Goal: Task Accomplishment & Management: Use online tool/utility

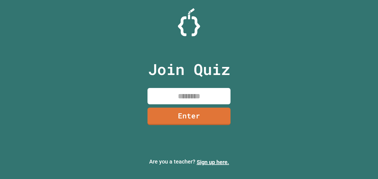
click at [161, 92] on input at bounding box center [189, 96] width 83 height 16
paste input "********"
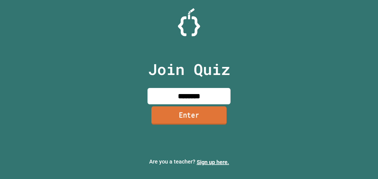
type input "********"
click at [171, 122] on link "Enter" at bounding box center [188, 115] width 75 height 18
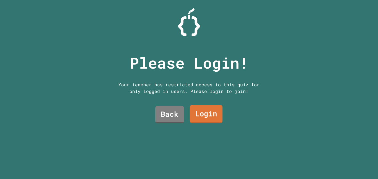
click at [208, 113] on link "Login" at bounding box center [206, 114] width 33 height 18
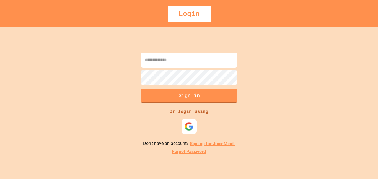
click at [188, 126] on img at bounding box center [189, 126] width 9 height 9
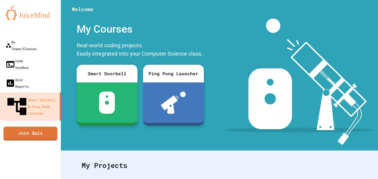
click at [45, 126] on link "Join Quiz" at bounding box center [31, 133] width 54 height 14
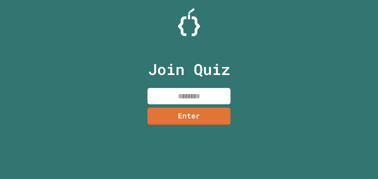
click at [203, 95] on input at bounding box center [189, 96] width 83 height 16
paste input "********"
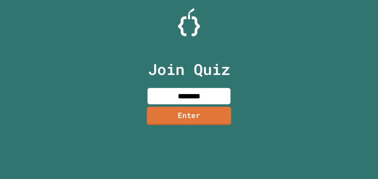
type input "********"
click at [204, 111] on link "Enter" at bounding box center [189, 116] width 84 height 18
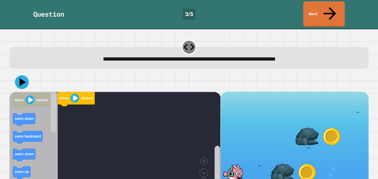
scroll to position [10, 0]
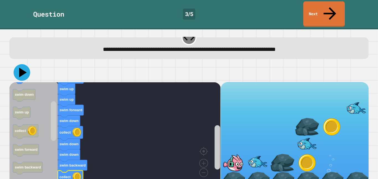
click at [22, 68] on icon at bounding box center [23, 73] width 8 height 10
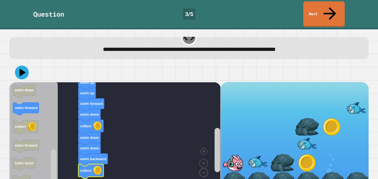
click at [205, 161] on image "Blockly Workspace" at bounding box center [195, 160] width 27 height 34
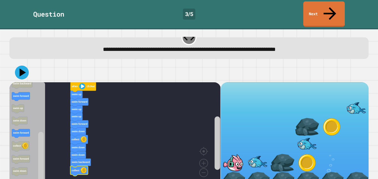
click at [74, 155] on g "when clicked swim up swim forward swim up swim up swim forward swim down collec…" at bounding box center [117, 136] width 216 height 108
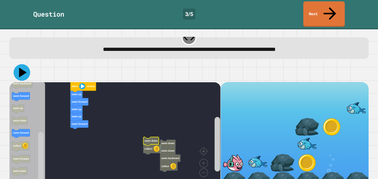
click at [24, 64] on icon at bounding box center [22, 72] width 17 height 17
click at [19, 122] on div "when clicked swim up swim forward swim up swim up swim forward swim down swim d…" at bounding box center [114, 135] width 211 height 107
click at [22, 64] on icon at bounding box center [22, 72] width 17 height 17
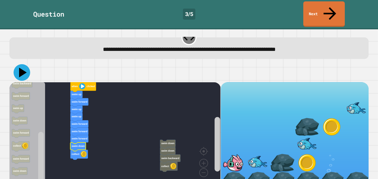
click at [23, 68] on icon at bounding box center [23, 73] width 8 height 10
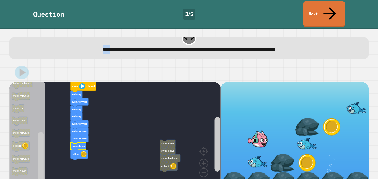
click at [32, 29] on div "**********" at bounding box center [189, 104] width 378 height 150
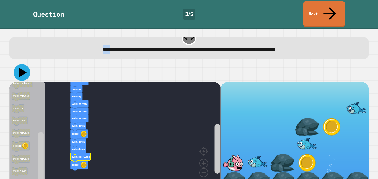
click at [22, 65] on icon at bounding box center [22, 72] width 17 height 17
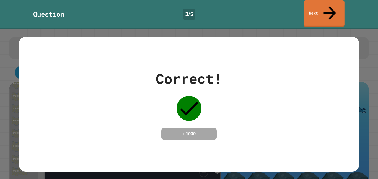
click at [307, 6] on link "Next" at bounding box center [324, 13] width 41 height 27
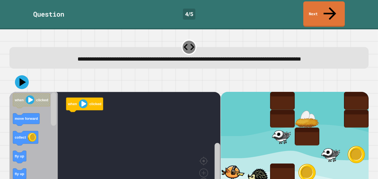
click at [283, 56] on div "**********" at bounding box center [188, 58] width 359 height 22
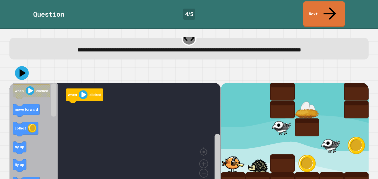
click at [283, 63] on div at bounding box center [188, 72] width 359 height 19
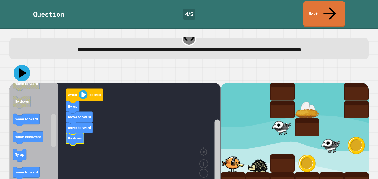
click at [25, 65] on icon at bounding box center [22, 73] width 17 height 17
click at [23, 68] on icon at bounding box center [23, 73] width 8 height 10
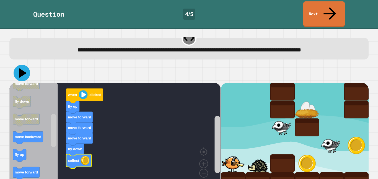
click at [24, 65] on icon at bounding box center [22, 73] width 17 height 17
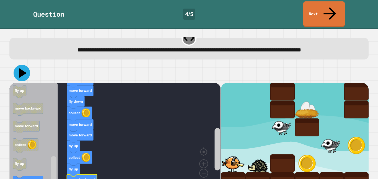
click at [23, 65] on icon at bounding box center [22, 73] width 17 height 17
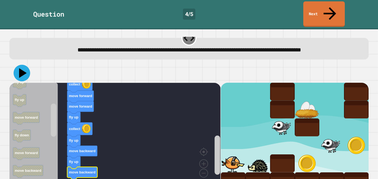
click at [20, 68] on icon at bounding box center [23, 73] width 8 height 10
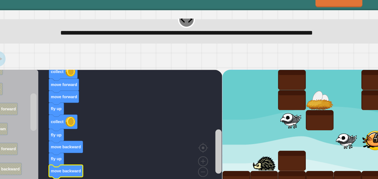
scroll to position [0, 0]
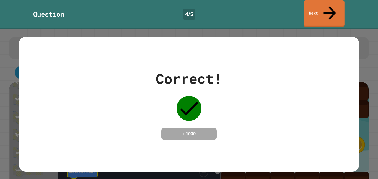
click at [308, 5] on link "Next" at bounding box center [324, 13] width 41 height 27
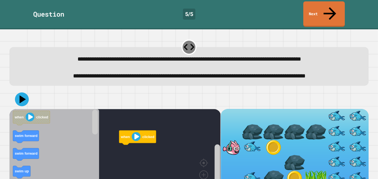
click at [105, 77] on div "**********" at bounding box center [189, 76] width 344 height 9
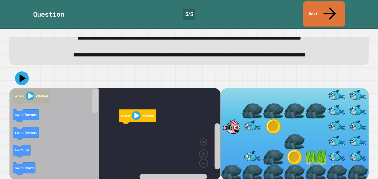
scroll to position [21, 0]
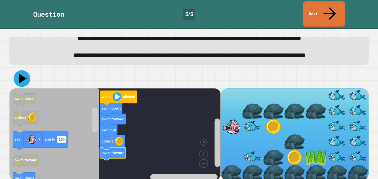
click at [21, 79] on icon at bounding box center [22, 78] width 17 height 17
click at [22, 76] on icon at bounding box center [23, 79] width 8 height 10
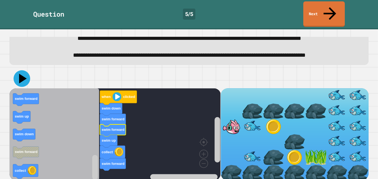
click at [22, 73] on icon at bounding box center [22, 78] width 17 height 17
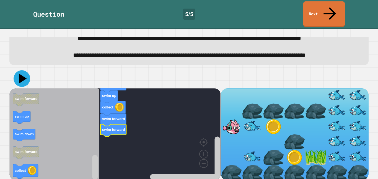
click at [23, 73] on icon at bounding box center [22, 78] width 17 height 17
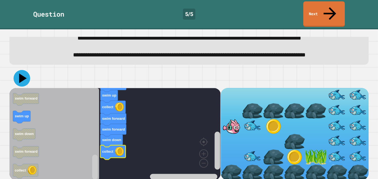
click at [24, 78] on icon at bounding box center [22, 78] width 17 height 17
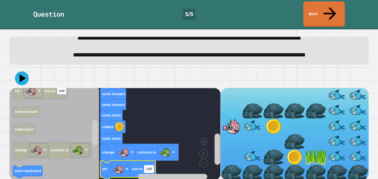
click at [149, 165] on rect "Blockly Workspace" at bounding box center [148, 168] width 9 height 7
type input "*"
click at [20, 72] on icon at bounding box center [22, 78] width 17 height 17
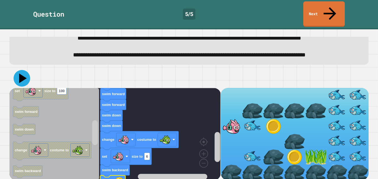
click at [22, 74] on icon at bounding box center [23, 78] width 8 height 10
click at [21, 74] on icon at bounding box center [23, 78] width 8 height 10
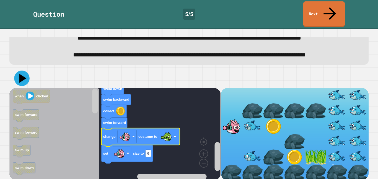
click at [23, 77] on icon at bounding box center [22, 78] width 7 height 9
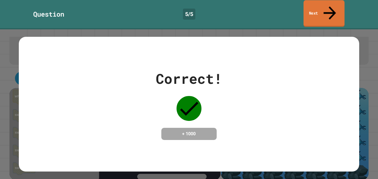
click at [322, 12] on link "Next" at bounding box center [324, 13] width 41 height 27
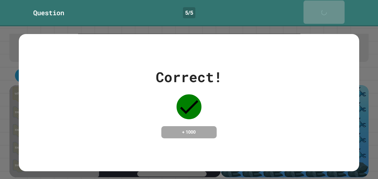
scroll to position [20, 0]
